Goal: Contribute content: Contribute content

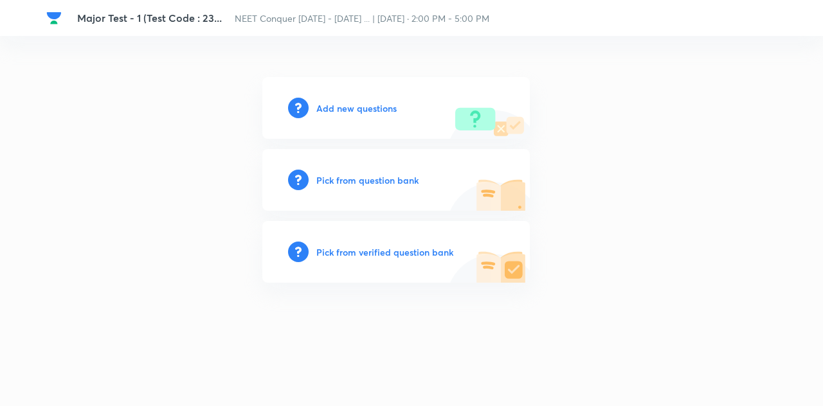
click at [341, 107] on h6 "Add new questions" at bounding box center [356, 108] width 80 height 13
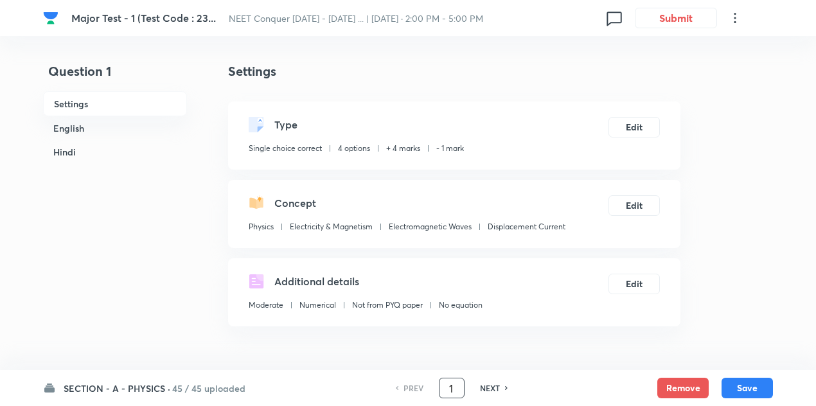
click at [460, 389] on input "1" at bounding box center [452, 388] width 24 height 22
type input "82"
checkbox input "false"
checkbox input "true"
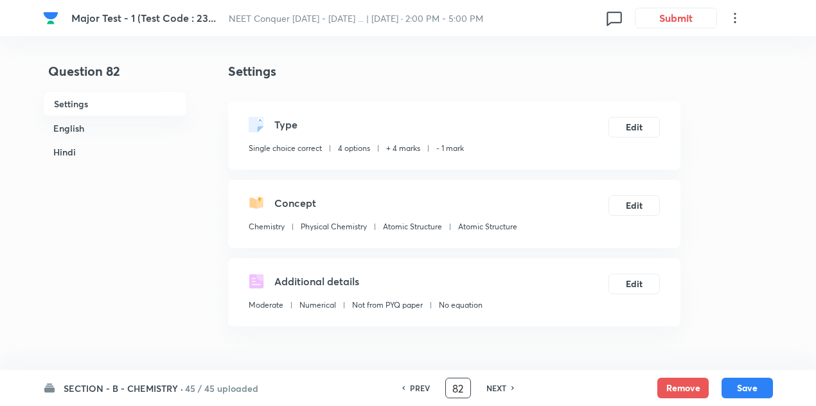
checkbox input "true"
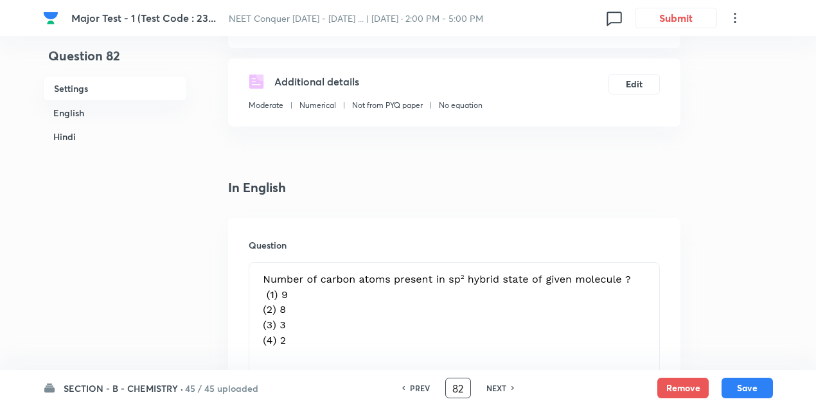
scroll to position [263, 0]
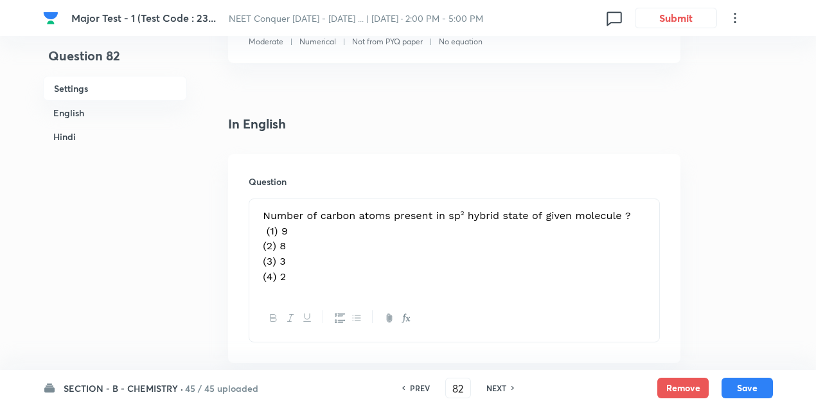
click at [323, 259] on img at bounding box center [450, 245] width 383 height 76
drag, startPoint x: 650, startPoint y: 268, endPoint x: 375, endPoint y: 226, distance: 278.8
click at [375, 226] on div at bounding box center [454, 247] width 410 height 96
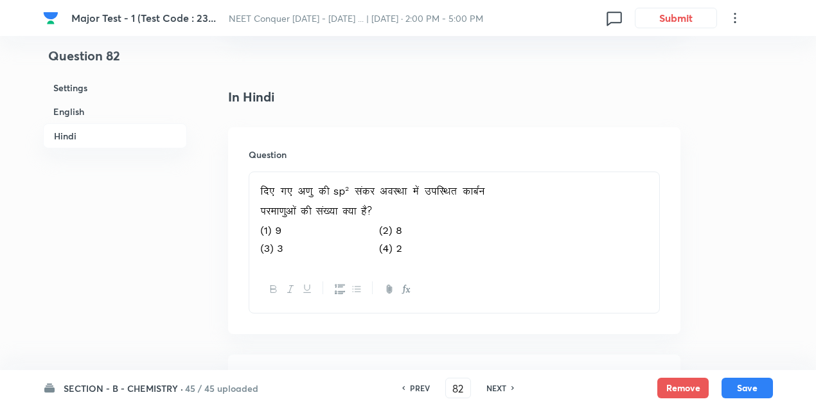
scroll to position [1676, 0]
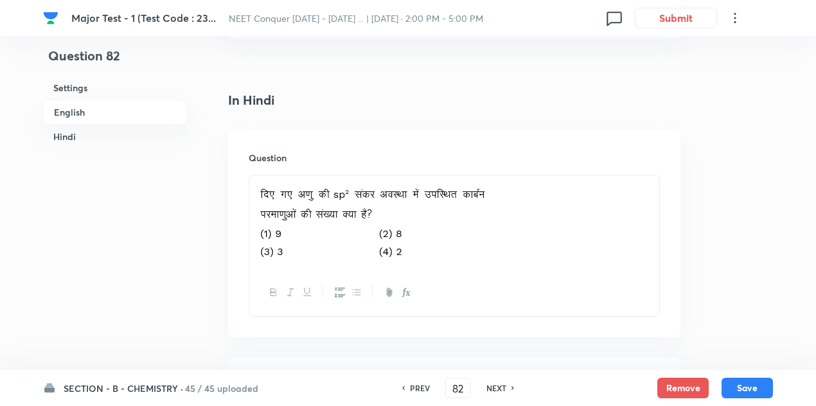
click at [562, 215] on p at bounding box center [454, 222] width 391 height 78
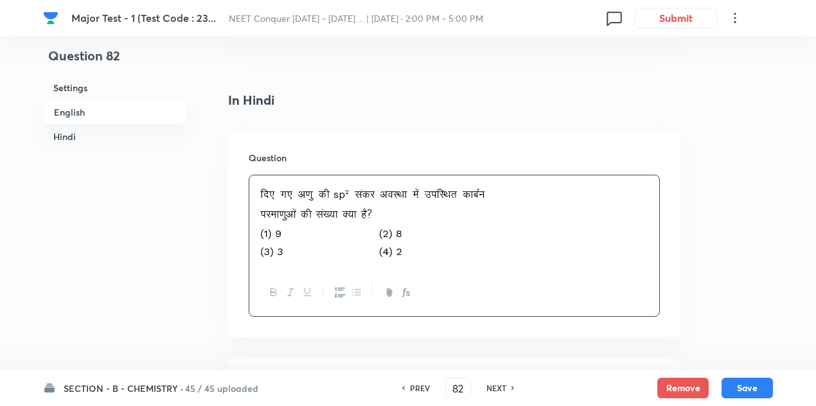
drag, startPoint x: 562, startPoint y: 215, endPoint x: 226, endPoint y: 217, distance: 336.1
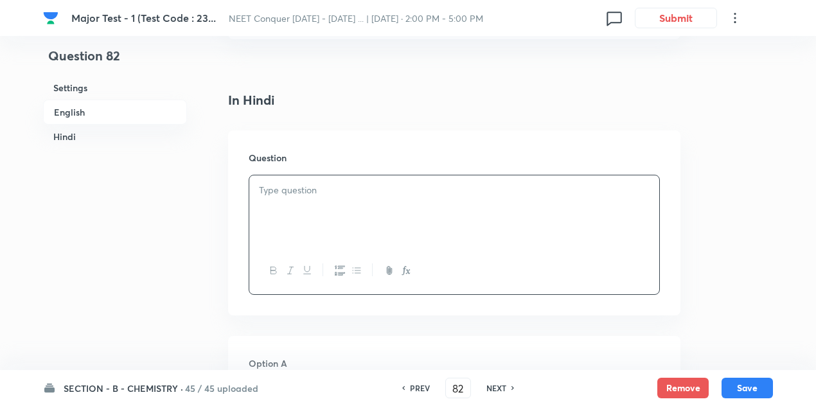
click at [393, 224] on div at bounding box center [454, 211] width 410 height 72
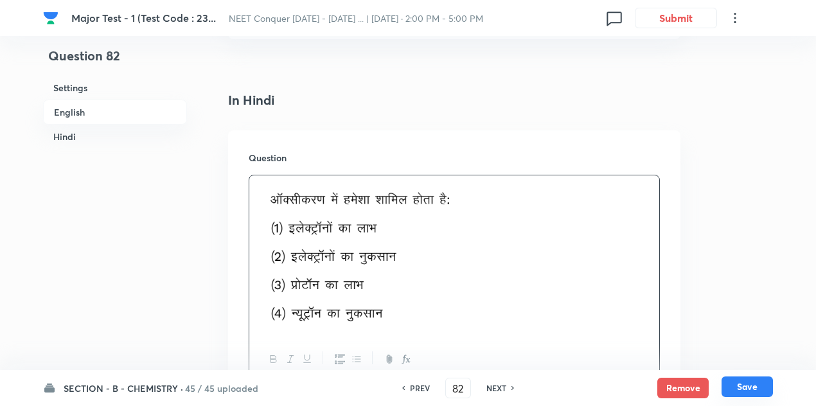
click at [734, 382] on button "Save" at bounding box center [747, 387] width 51 height 21
type input "83"
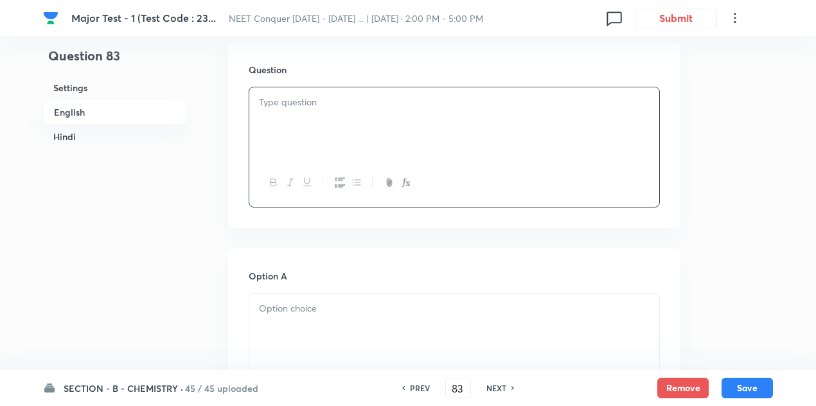
checkbox input "false"
checkbox input "true"
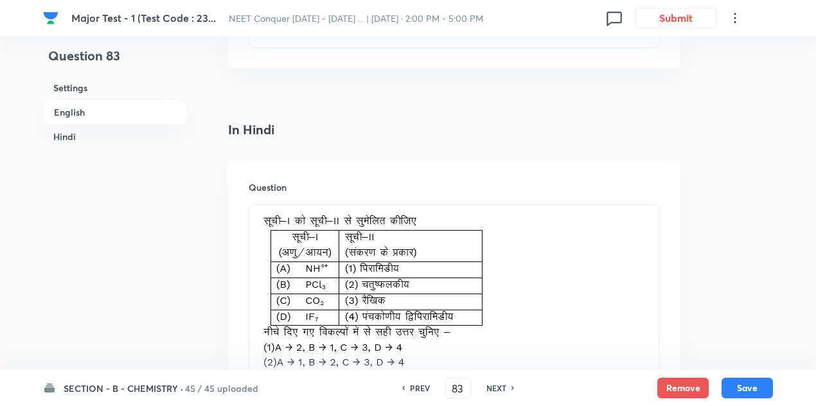
scroll to position [1793, 0]
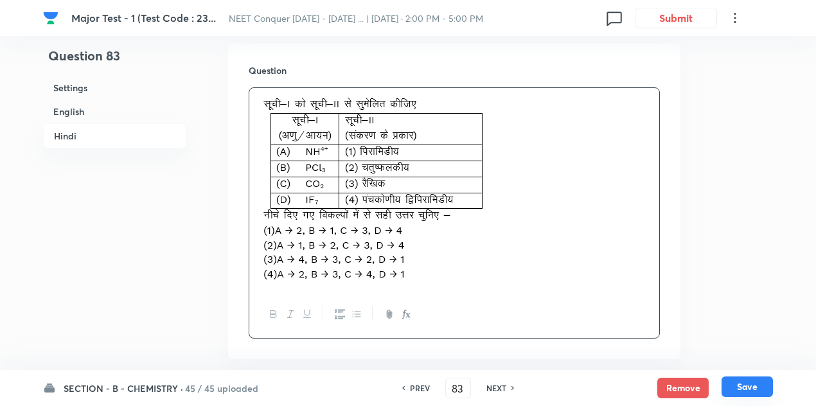
click at [762, 385] on button "Save" at bounding box center [747, 387] width 51 height 21
type input "84"
checkbox input "false"
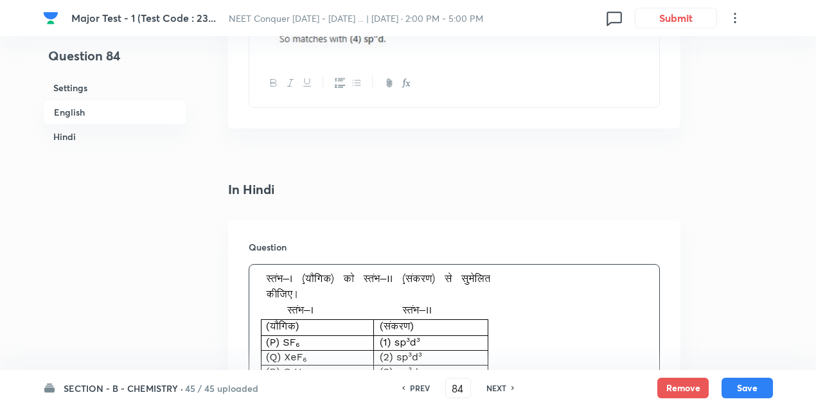
checkbox input "true"
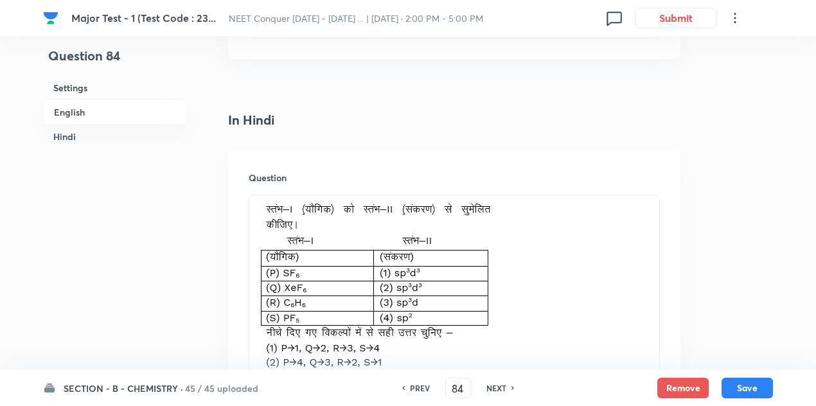
scroll to position [1873, 0]
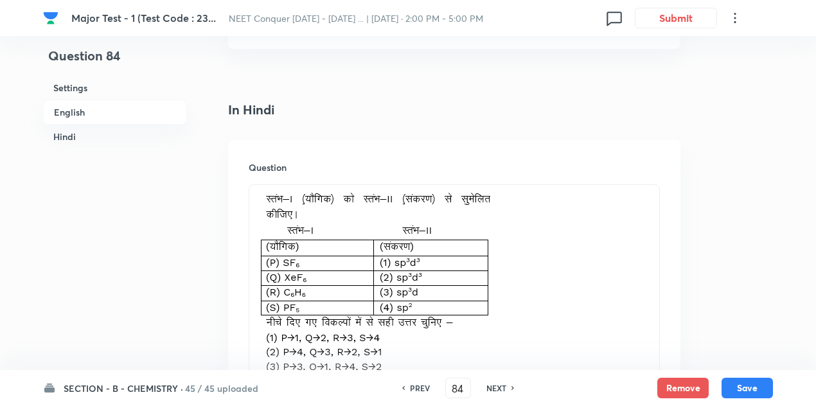
click at [402, 389] on icon at bounding box center [403, 388] width 4 height 6
type input "83"
checkbox input "false"
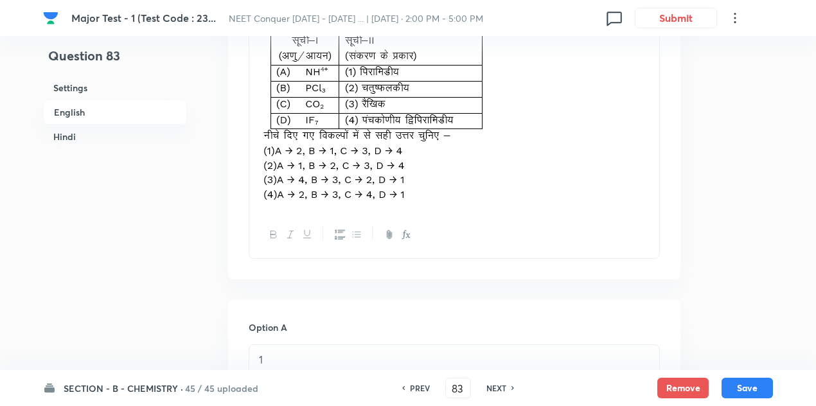
checkbox input "true"
click at [402, 389] on icon at bounding box center [403, 388] width 4 height 6
type input "82"
checkbox input "false"
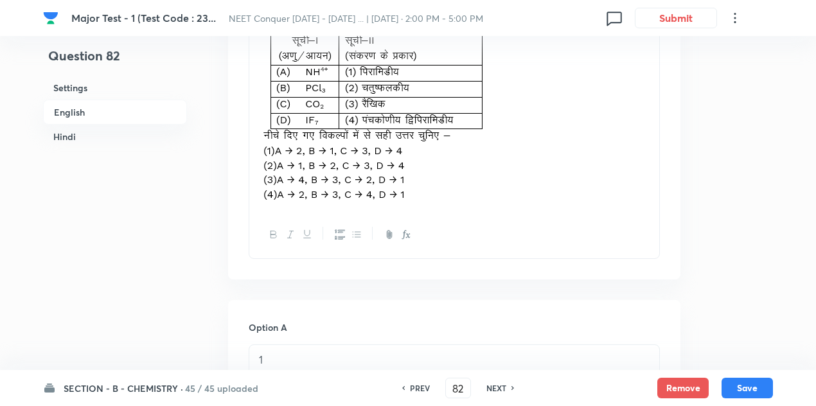
checkbox input "false"
checkbox input "true"
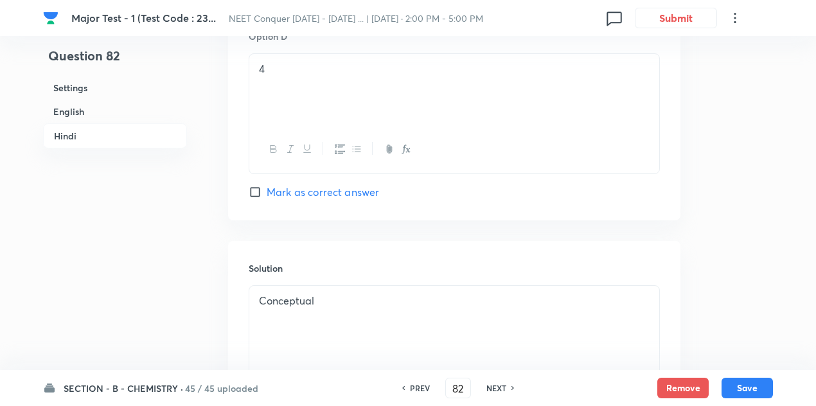
scroll to position [2808, 0]
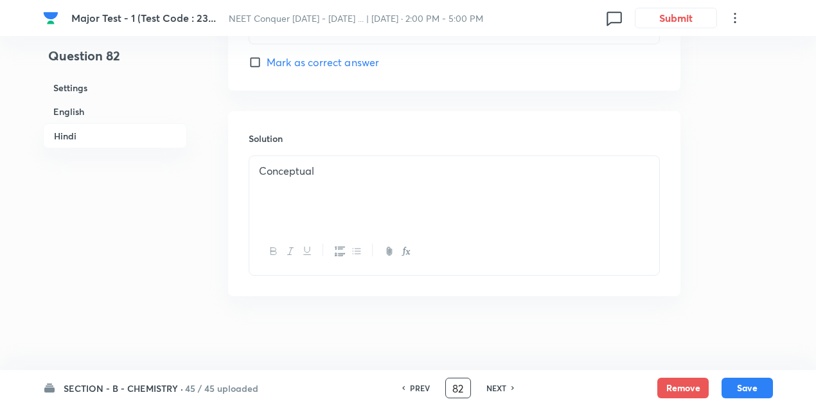
click at [465, 389] on input "82" at bounding box center [458, 388] width 24 height 22
type input "8"
type input "122"
checkbox input "false"
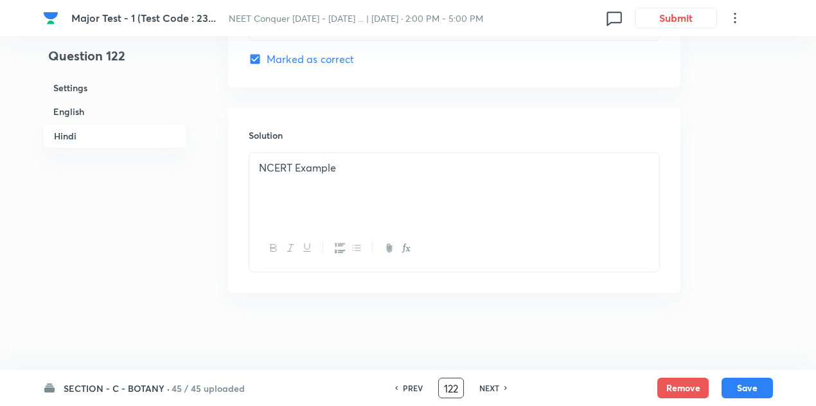
checkbox input "true"
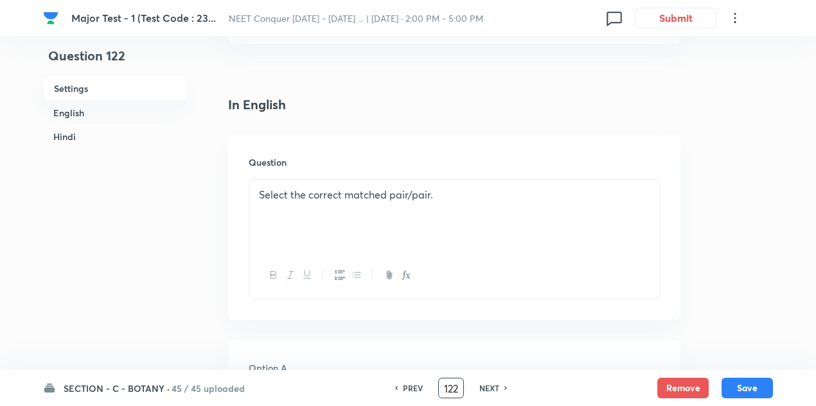
scroll to position [300, 0]
drag, startPoint x: 505, startPoint y: 174, endPoint x: 236, endPoint y: 157, distance: 269.8
click at [236, 157] on div "Question Select the correct matched pair/pair." at bounding box center [454, 226] width 452 height 185
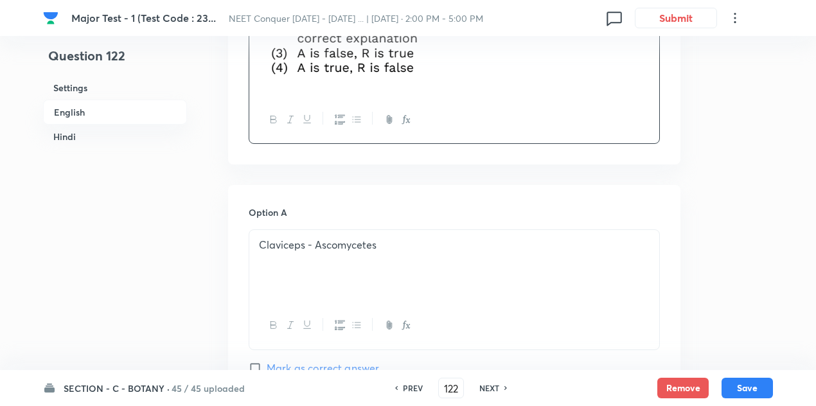
scroll to position [598, 0]
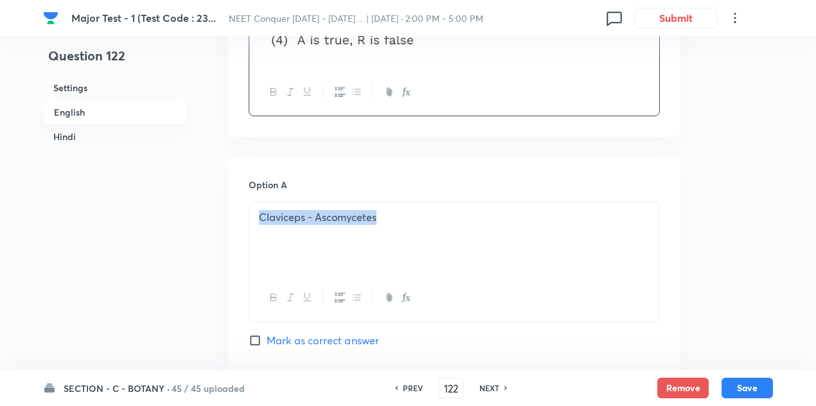
drag, startPoint x: 394, startPoint y: 197, endPoint x: 191, endPoint y: 179, distance: 203.9
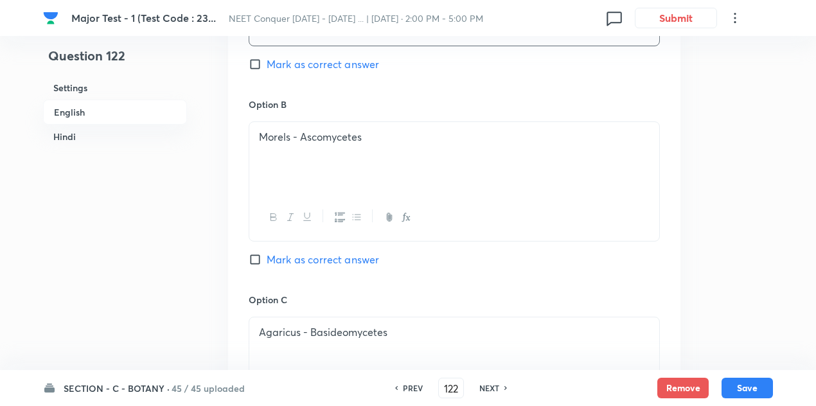
scroll to position [905, 0]
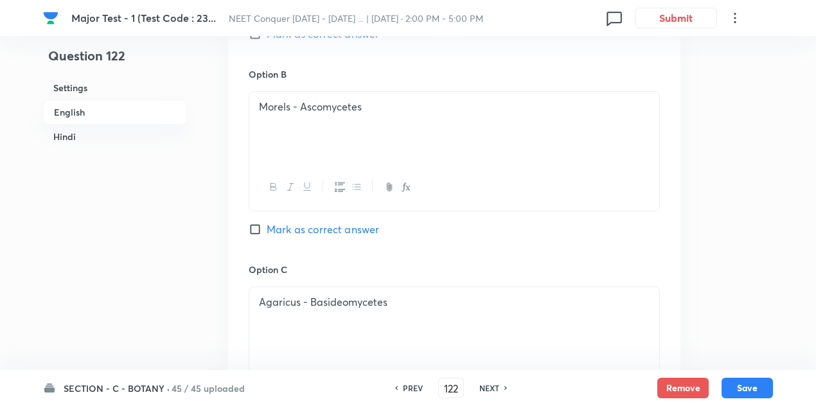
click at [379, 97] on div "Morels - Ascomycetes" at bounding box center [454, 128] width 410 height 72
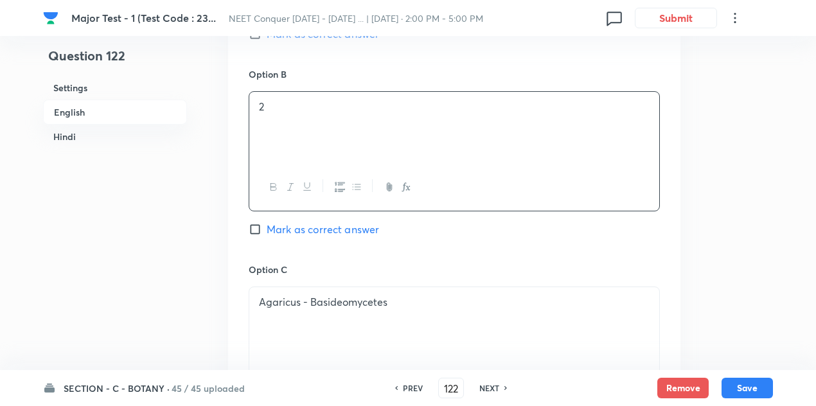
click at [420, 295] on p "Agaricus - Basideomycetes" at bounding box center [454, 302] width 391 height 15
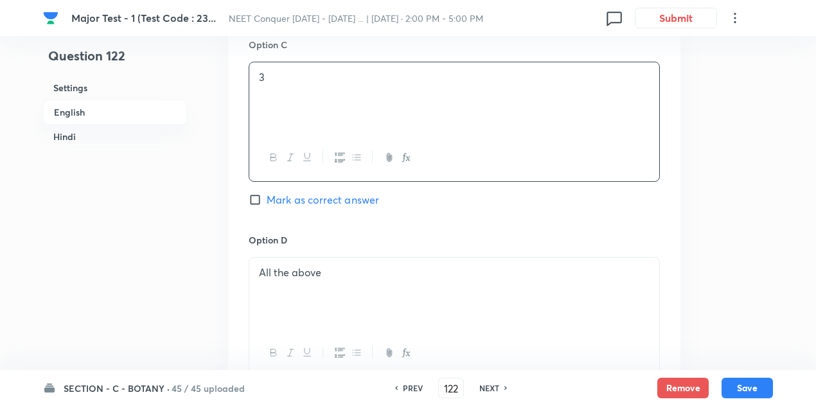
scroll to position [1130, 0]
click at [373, 265] on p "All the above" at bounding box center [454, 272] width 391 height 15
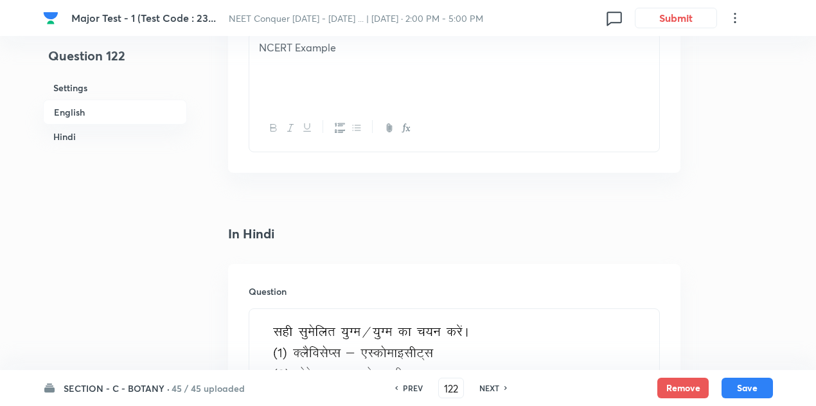
scroll to position [1690, 0]
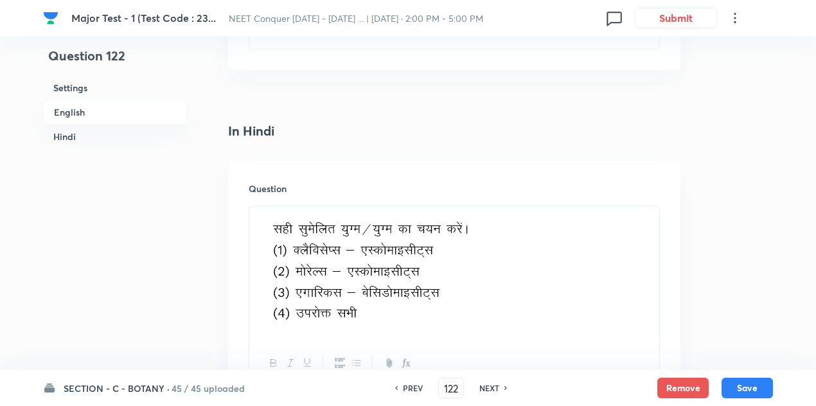
drag, startPoint x: 575, startPoint y: 289, endPoint x: 256, endPoint y: 218, distance: 327.0
click at [256, 218] on div at bounding box center [454, 273] width 410 height 134
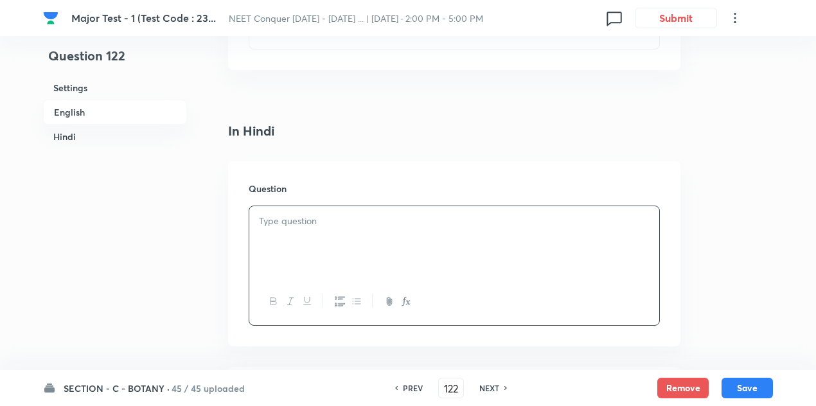
click at [333, 213] on div at bounding box center [454, 242] width 410 height 72
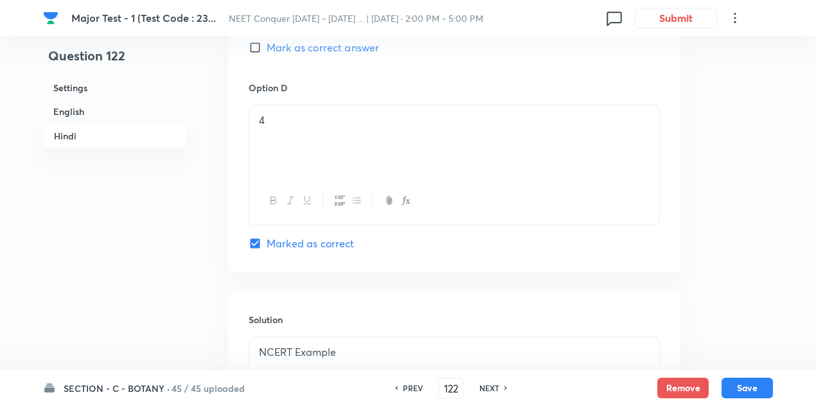
scroll to position [2861, 0]
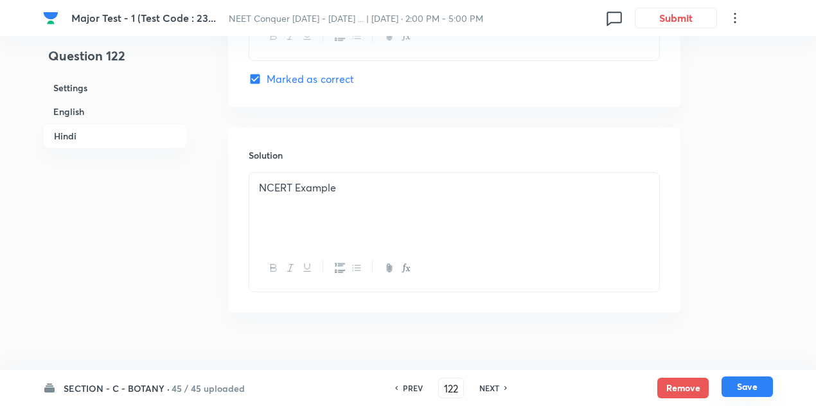
click at [736, 391] on button "Save" at bounding box center [747, 387] width 51 height 21
type input "123"
checkbox input "false"
checkbox input "true"
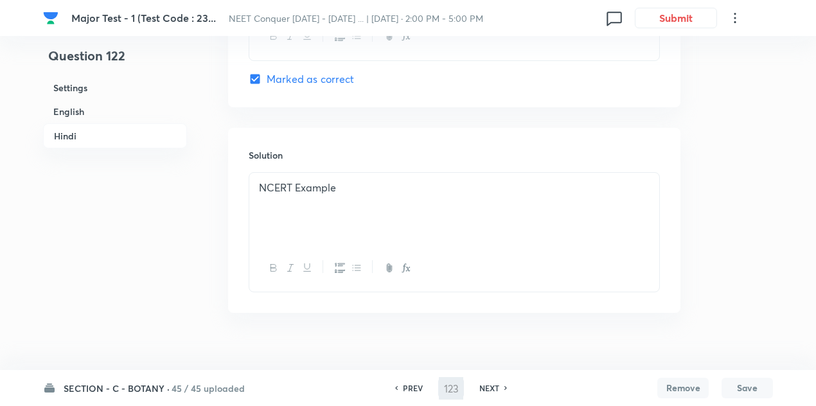
checkbox input "true"
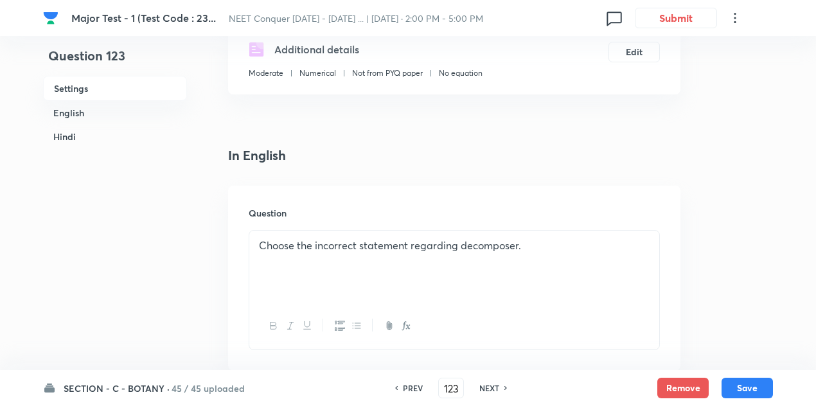
scroll to position [231, 0]
click at [395, 389] on icon at bounding box center [396, 388] width 4 height 6
type input "122"
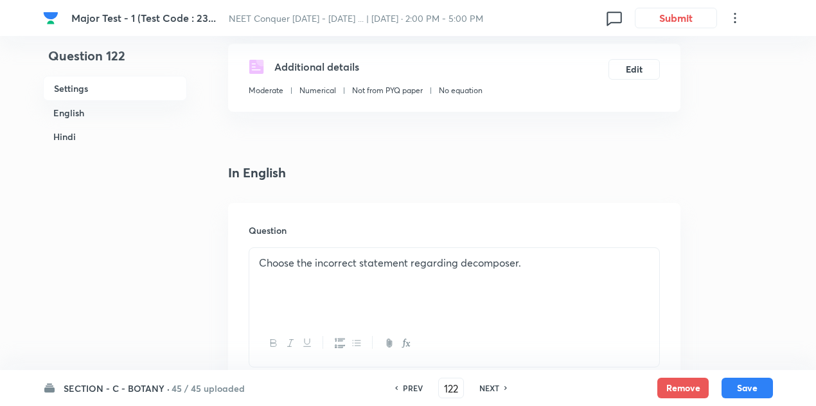
checkbox input "false"
checkbox input "true"
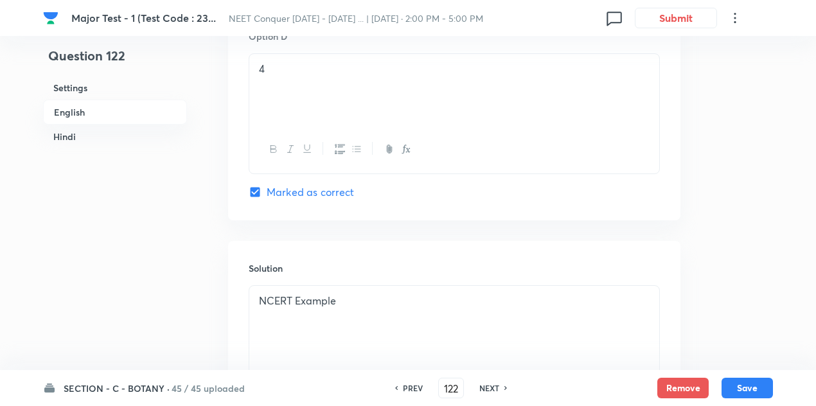
scroll to position [1249, 0]
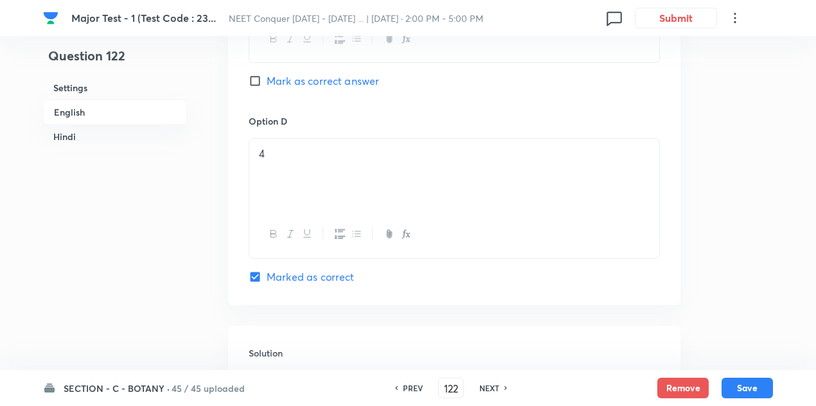
click at [256, 75] on input "Mark as correct answer" at bounding box center [258, 81] width 18 height 13
checkbox input "true"
checkbox input "false"
checkbox input "true"
checkbox input "false"
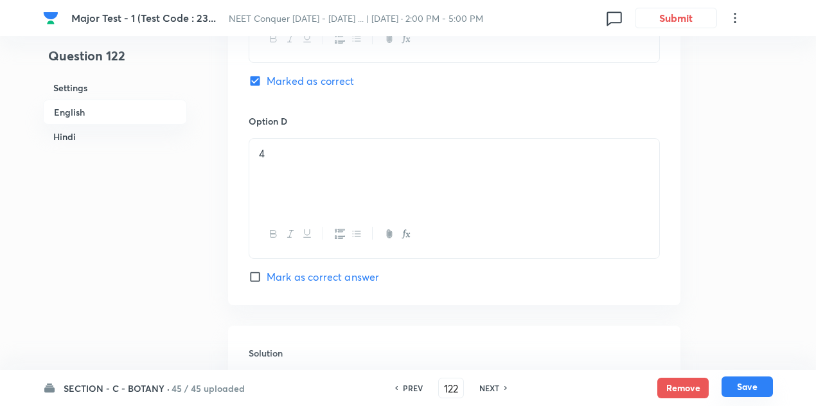
click at [741, 391] on button "Save" at bounding box center [747, 387] width 51 height 21
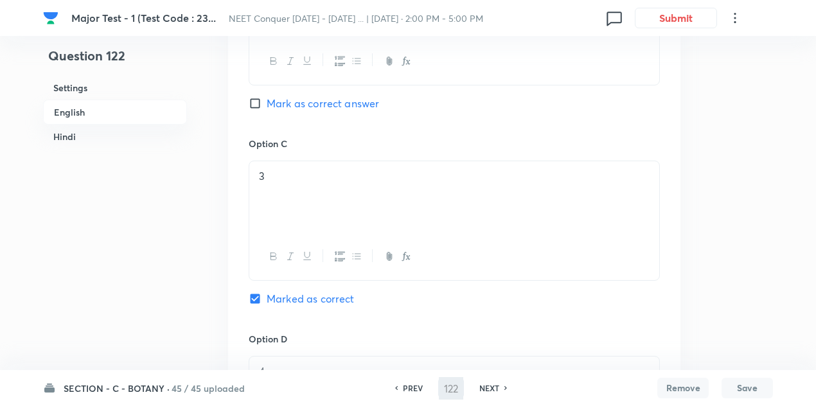
type input "123"
checkbox input "false"
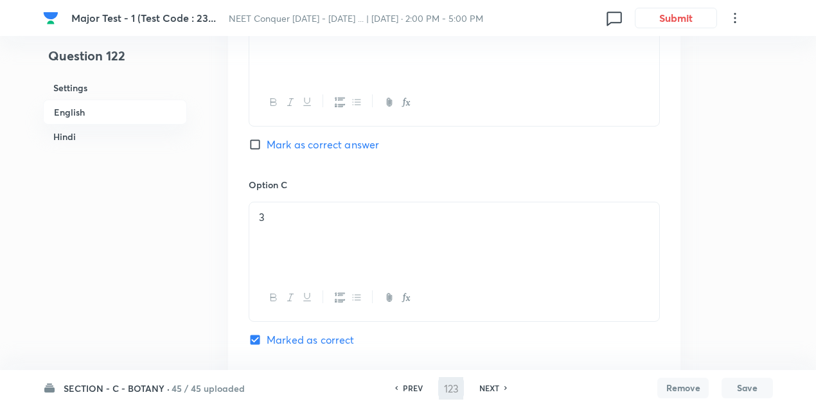
checkbox input "true"
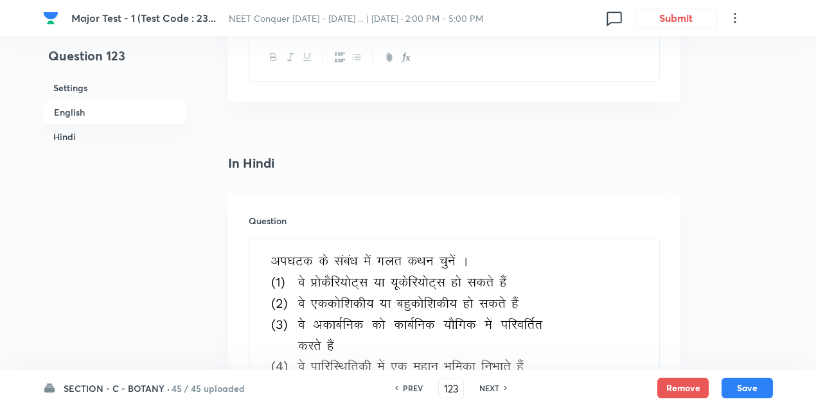
scroll to position [1528, 0]
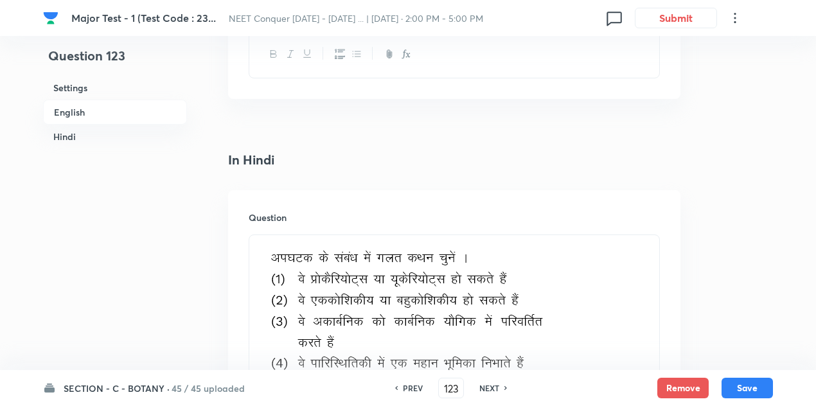
click at [394, 386] on icon at bounding box center [396, 388] width 4 height 6
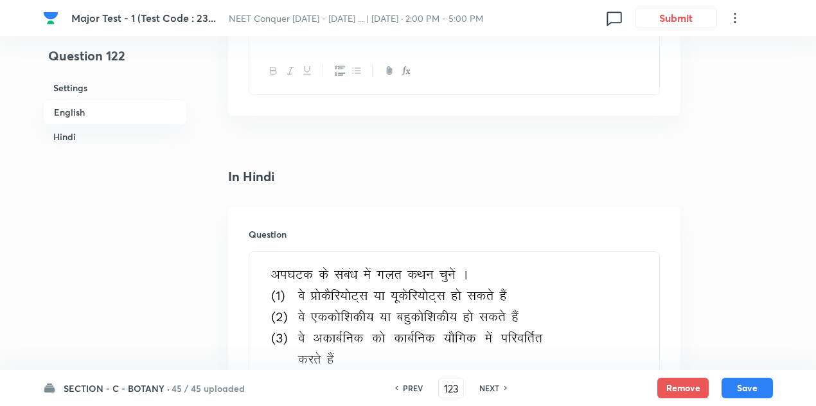
type input "122"
checkbox input "false"
checkbox input "true"
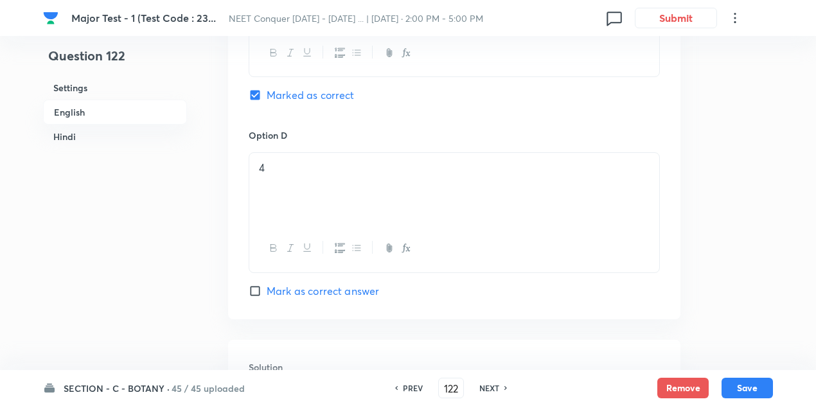
scroll to position [1274, 0]
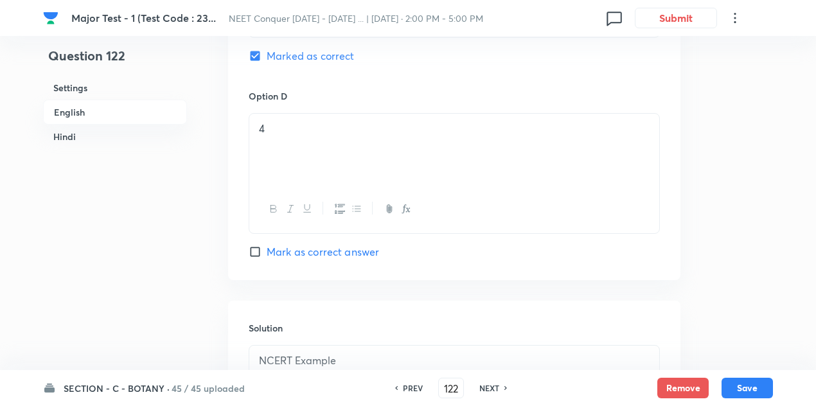
click at [251, 245] on input "Mark as correct answer" at bounding box center [258, 251] width 18 height 13
checkbox input "true"
checkbox input "false"
checkbox input "true"
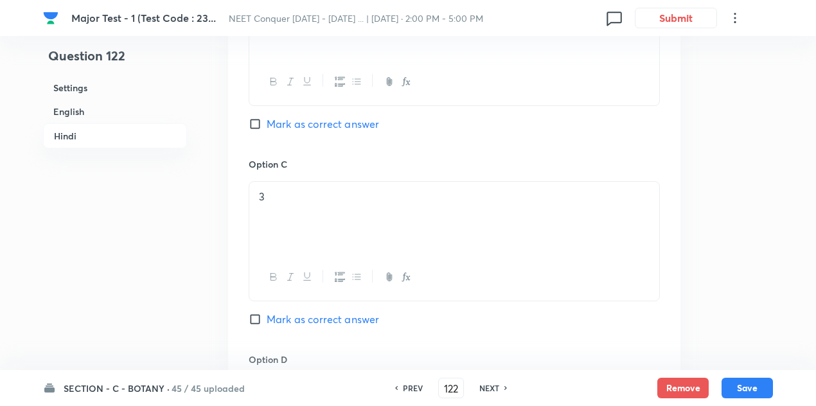
scroll to position [2861, 0]
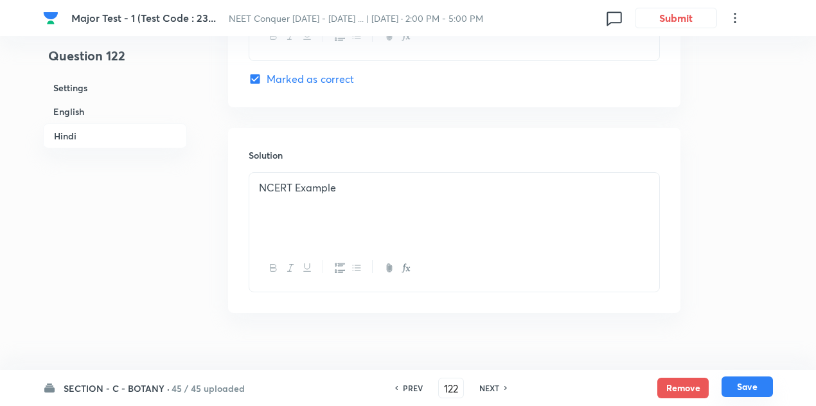
click at [754, 387] on button "Save" at bounding box center [747, 387] width 51 height 21
type input "123"
checkbox input "false"
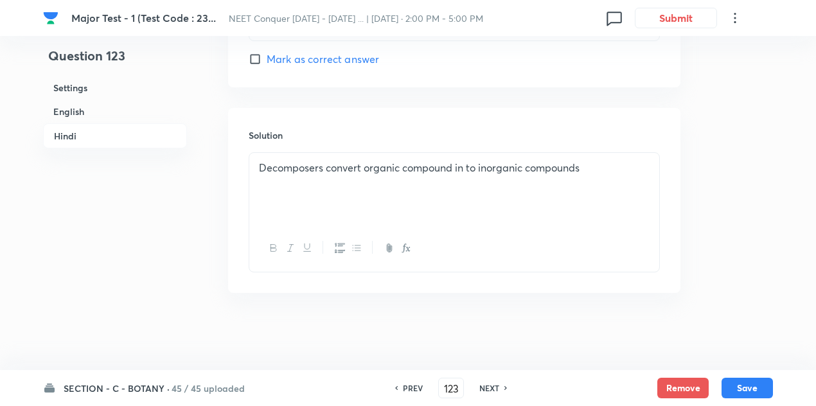
checkbox input "true"
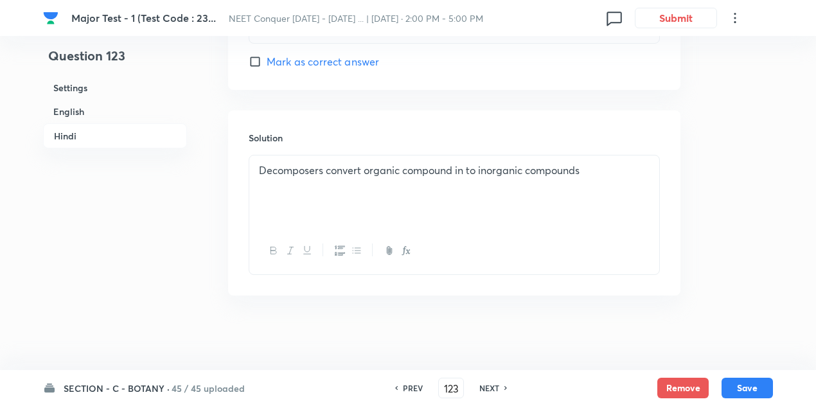
click at [394, 389] on icon at bounding box center [396, 388] width 4 height 6
type input "122"
checkbox input "false"
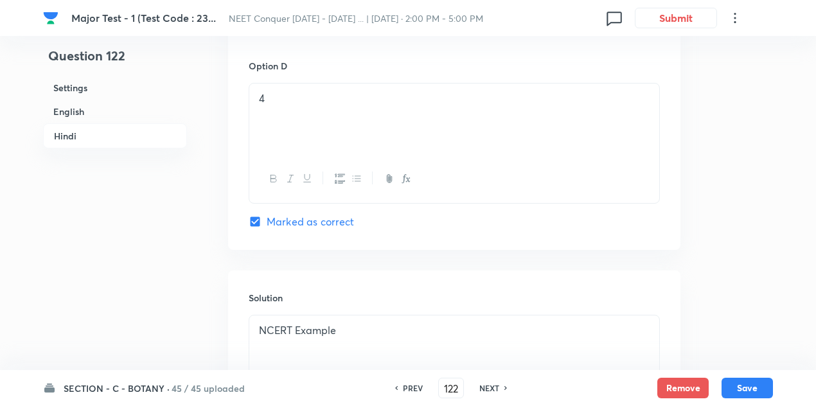
checkbox input "true"
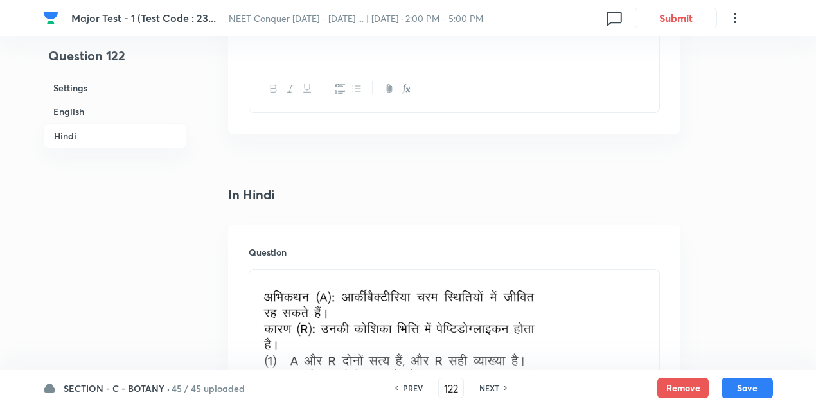
scroll to position [1800, 0]
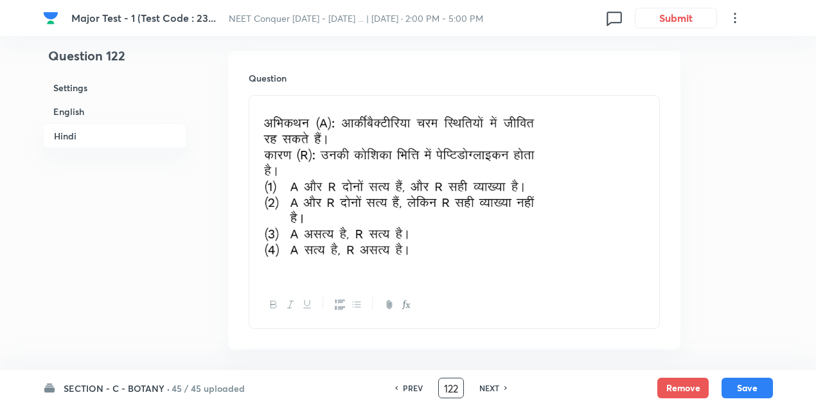
click at [455, 387] on input "122" at bounding box center [451, 388] width 24 height 22
type input "1"
click at [456, 385] on input "1" at bounding box center [451, 388] width 24 height 22
click at [758, 389] on button "Save" at bounding box center [747, 387] width 51 height 21
type input "123"
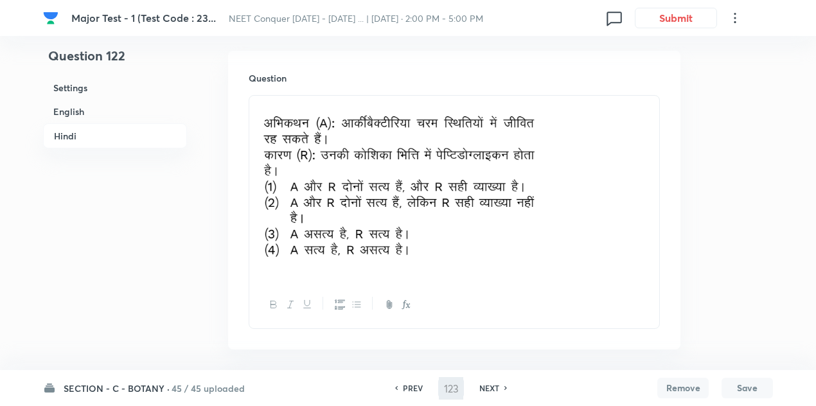
checkbox input "false"
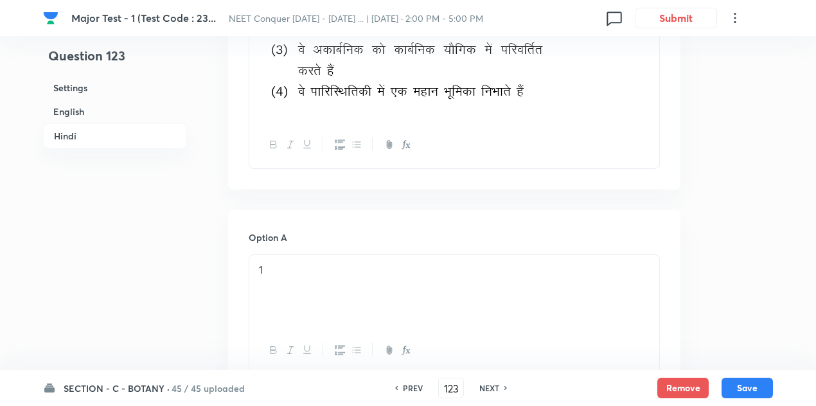
checkbox input "true"
click at [454, 387] on input "123" at bounding box center [451, 388] width 24 height 22
type input "132"
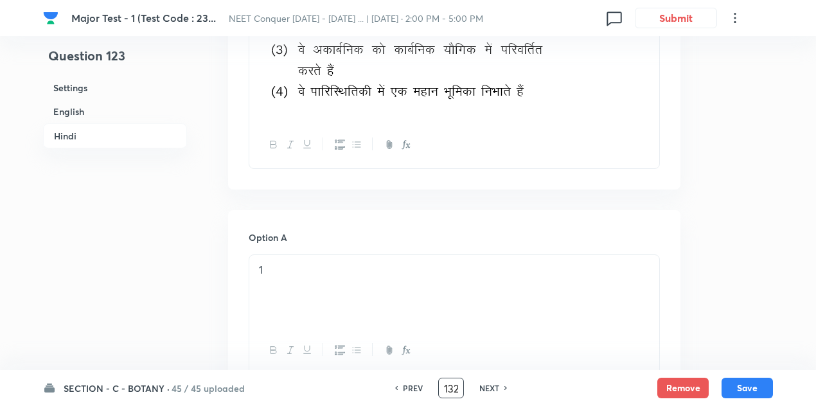
checkbox input "false"
checkbox input "true"
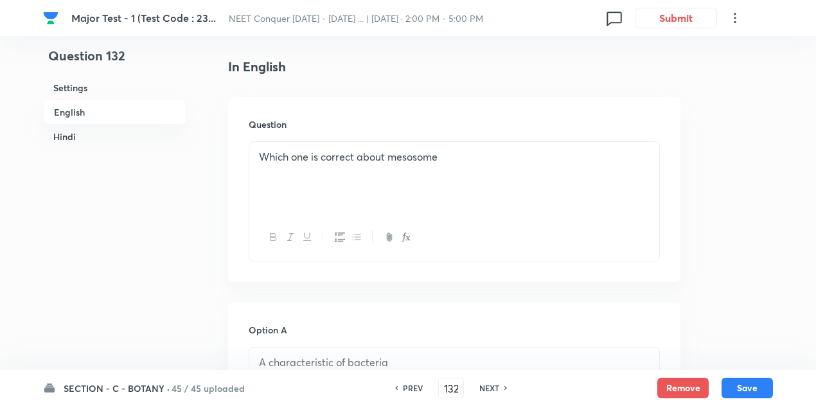
click at [461, 161] on p "Which one is correct about mesosome" at bounding box center [454, 157] width 391 height 15
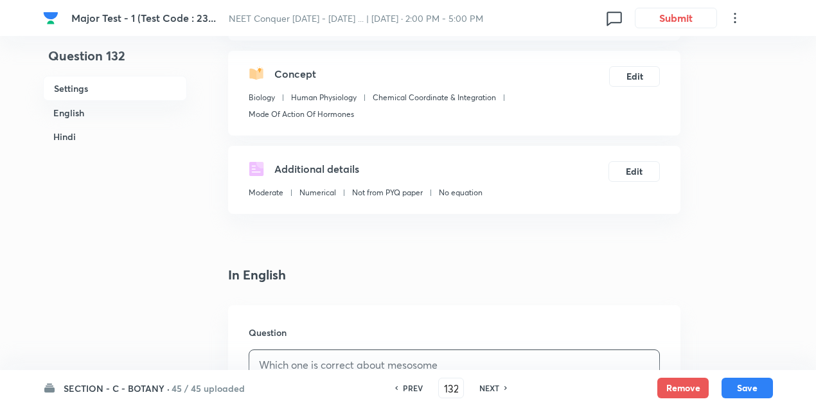
scroll to position [350, 0]
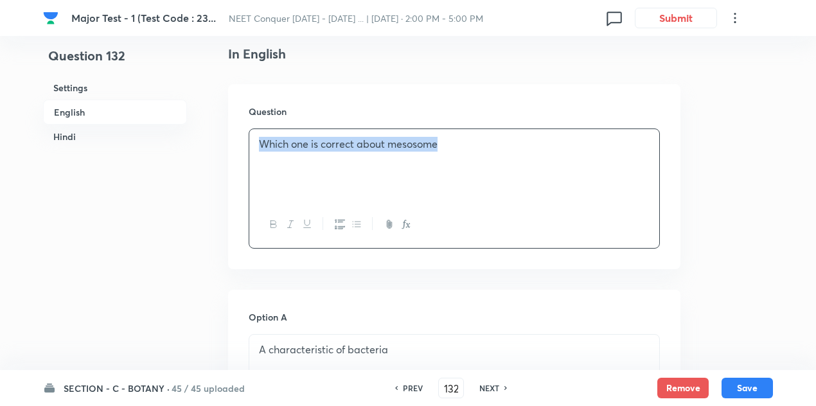
drag, startPoint x: 491, startPoint y: 141, endPoint x: 177, endPoint y: 145, distance: 313.6
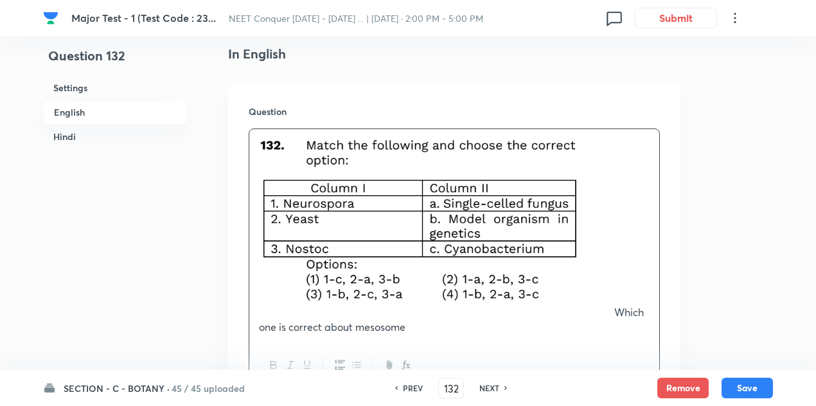
scroll to position [436, 0]
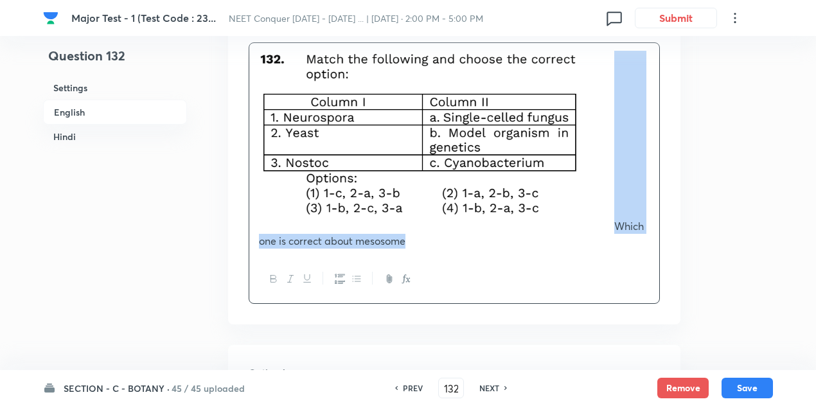
drag, startPoint x: 614, startPoint y: 220, endPoint x: 654, endPoint y: 256, distance: 53.7
click at [654, 256] on div "Which one is correct about mesosome" at bounding box center [454, 173] width 411 height 262
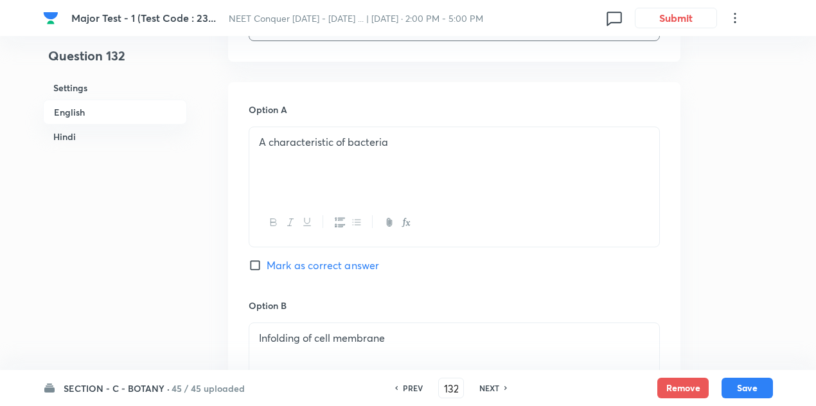
scroll to position [691, 0]
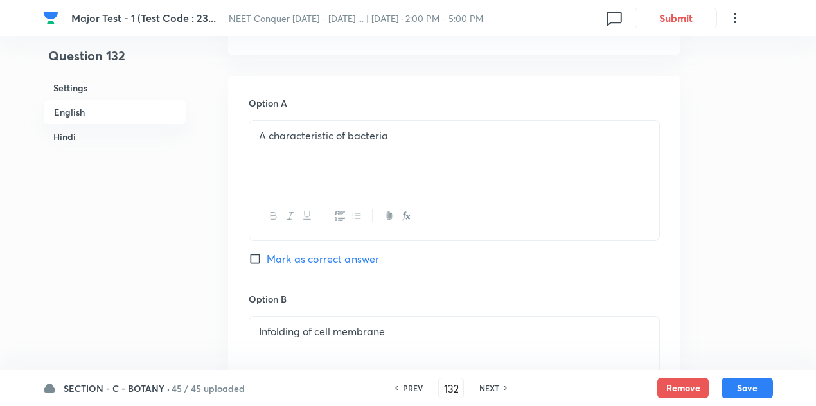
drag, startPoint x: 415, startPoint y: 136, endPoint x: 177, endPoint y: 133, distance: 237.8
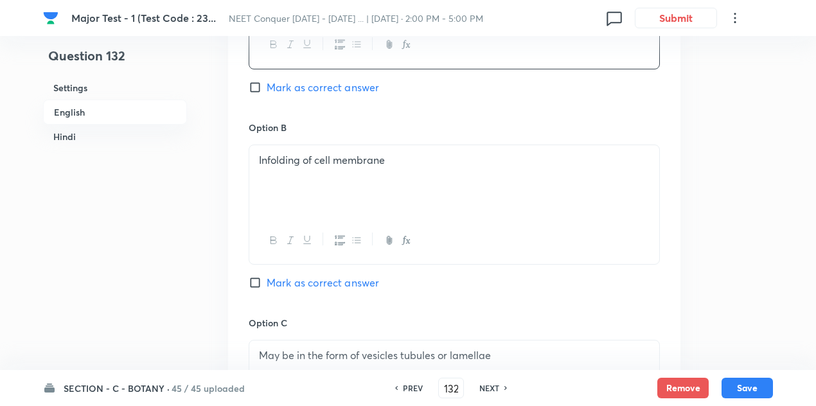
scroll to position [863, 0]
click at [434, 164] on p "Infolding of cell membrane" at bounding box center [454, 159] width 391 height 15
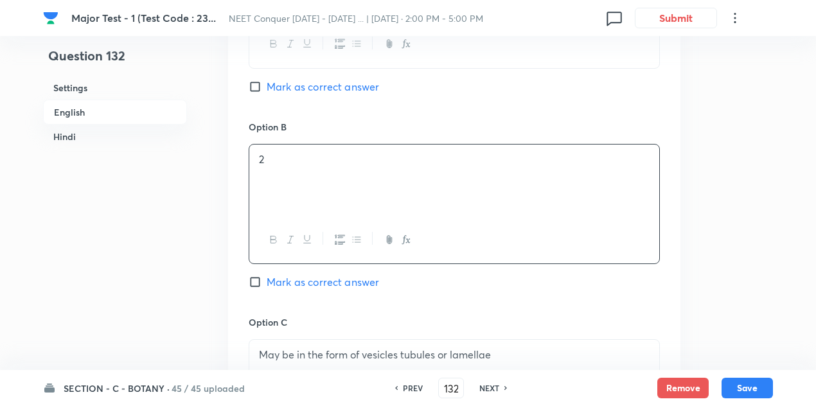
scroll to position [988, 0]
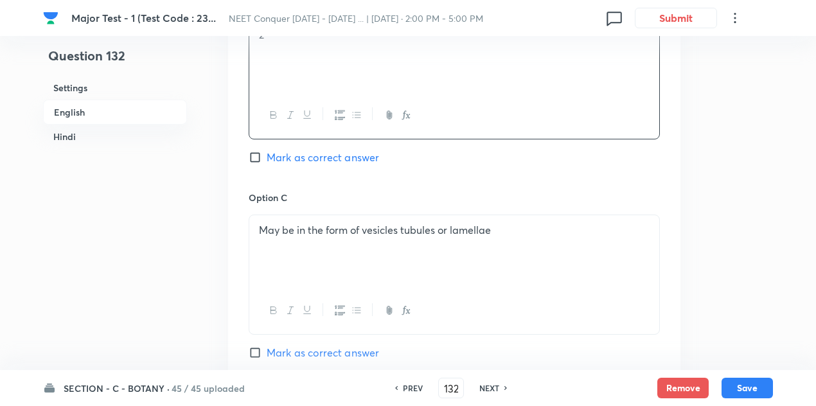
click at [531, 228] on p "May be in the form of vesicles tubules or lamellae" at bounding box center [454, 230] width 391 height 15
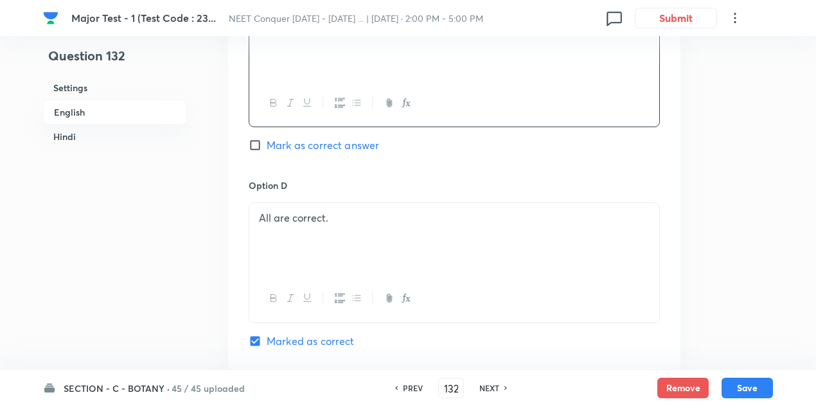
scroll to position [1196, 0]
click at [403, 210] on p "All are correct." at bounding box center [454, 217] width 391 height 15
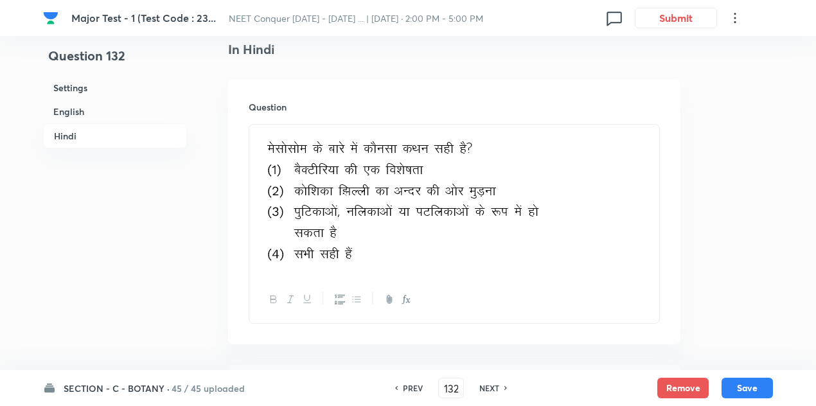
scroll to position [1780, 0]
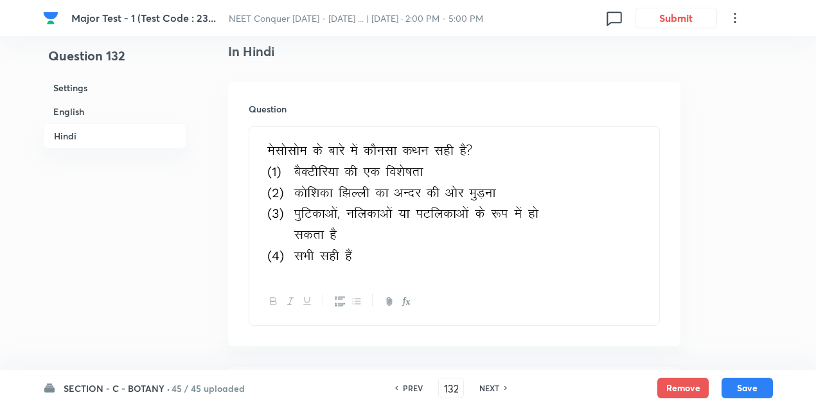
click at [608, 210] on p at bounding box center [454, 202] width 391 height 136
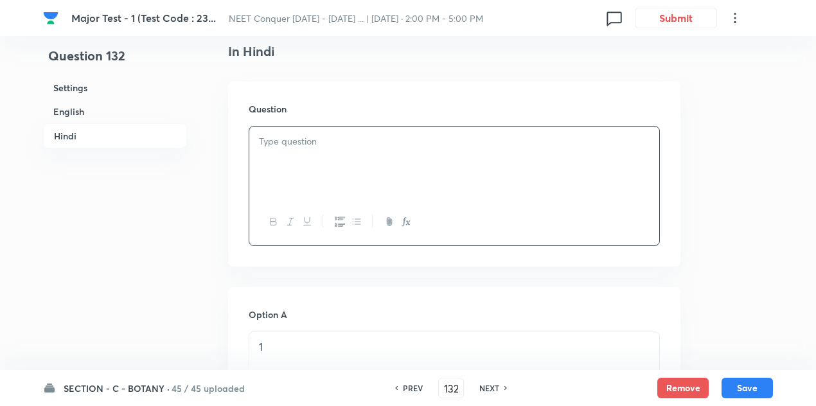
click at [326, 175] on div at bounding box center [454, 163] width 410 height 72
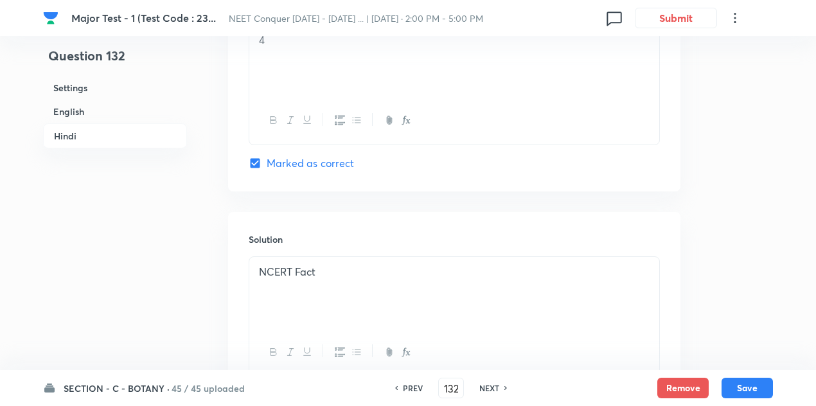
scroll to position [2790, 0]
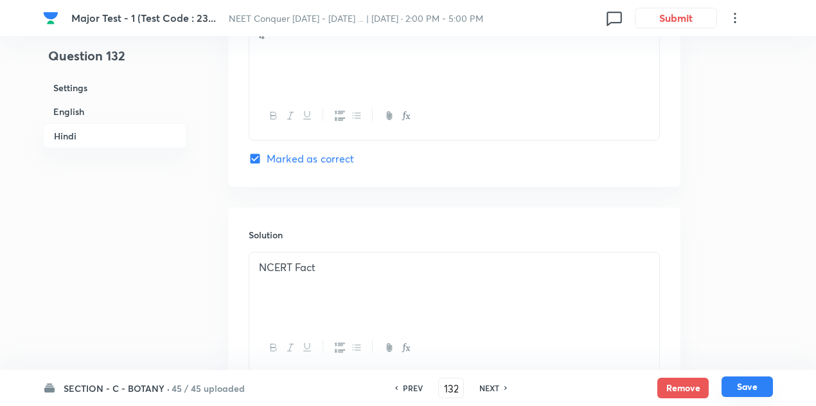
click at [736, 385] on button "Save" at bounding box center [747, 387] width 51 height 21
type input "133"
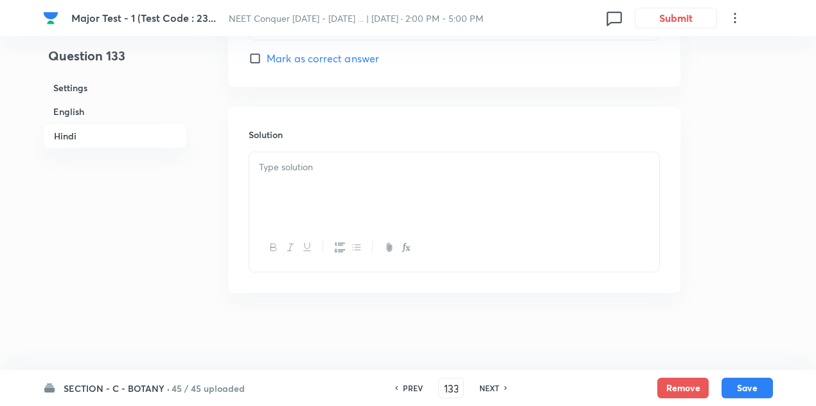
checkbox input "false"
checkbox input "true"
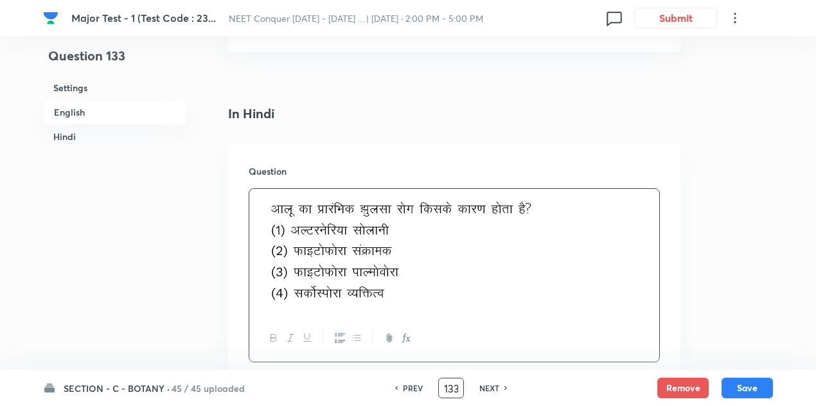
click at [455, 389] on input "133" at bounding box center [451, 388] width 24 height 22
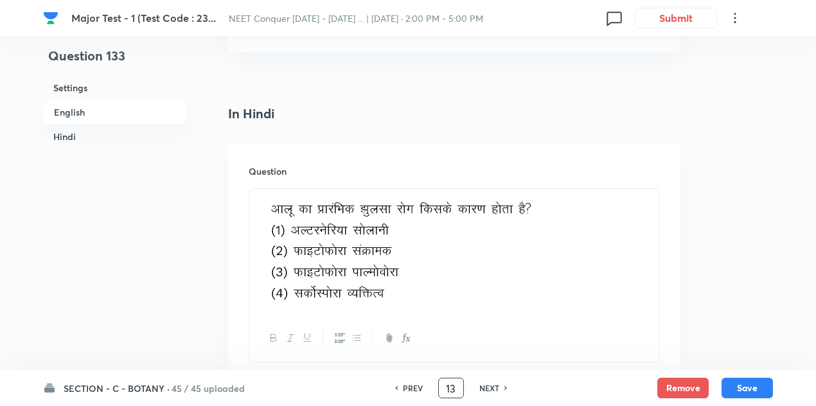
type input "1"
type input "82"
checkbox input "false"
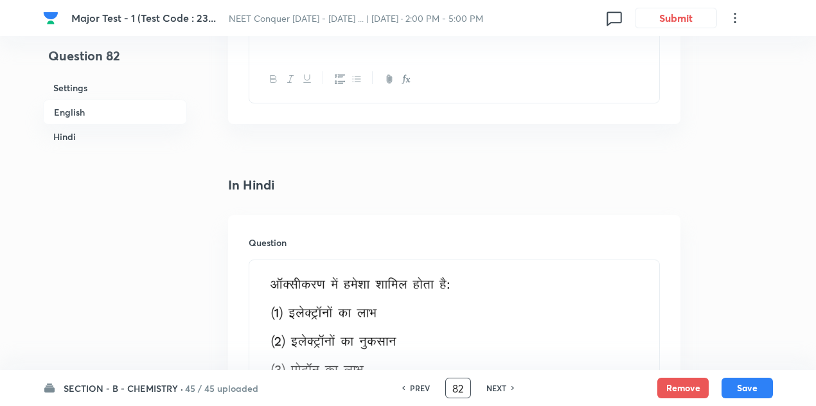
checkbox input "true"
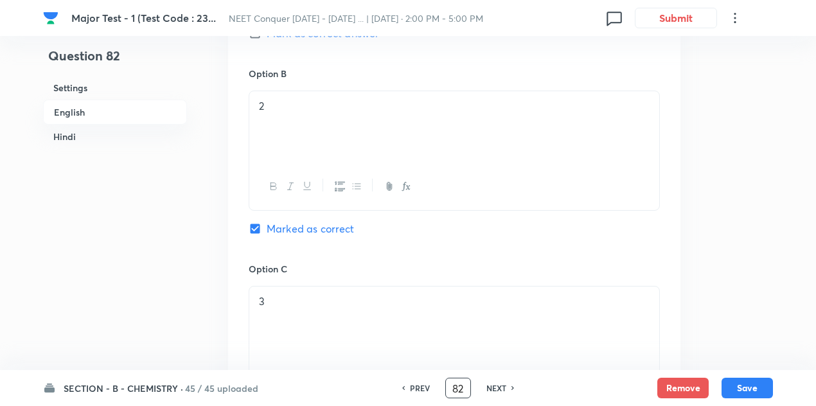
scroll to position [862, 0]
click at [744, 386] on button "Save" at bounding box center [747, 387] width 51 height 21
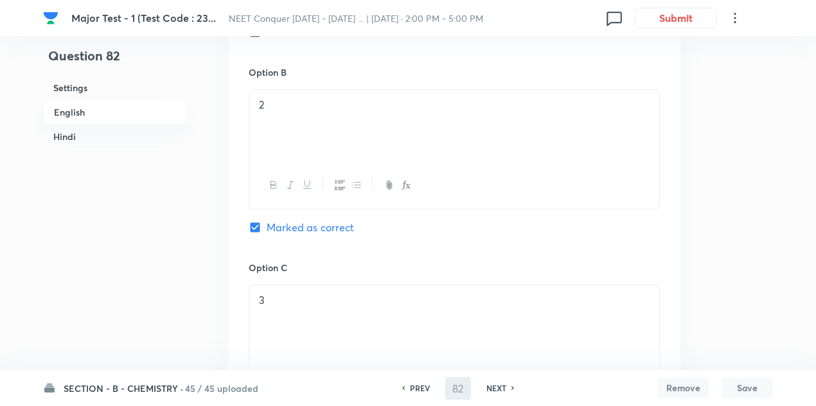
type input "83"
checkbox input "false"
checkbox input "true"
